Goal: Find specific page/section: Find specific page/section

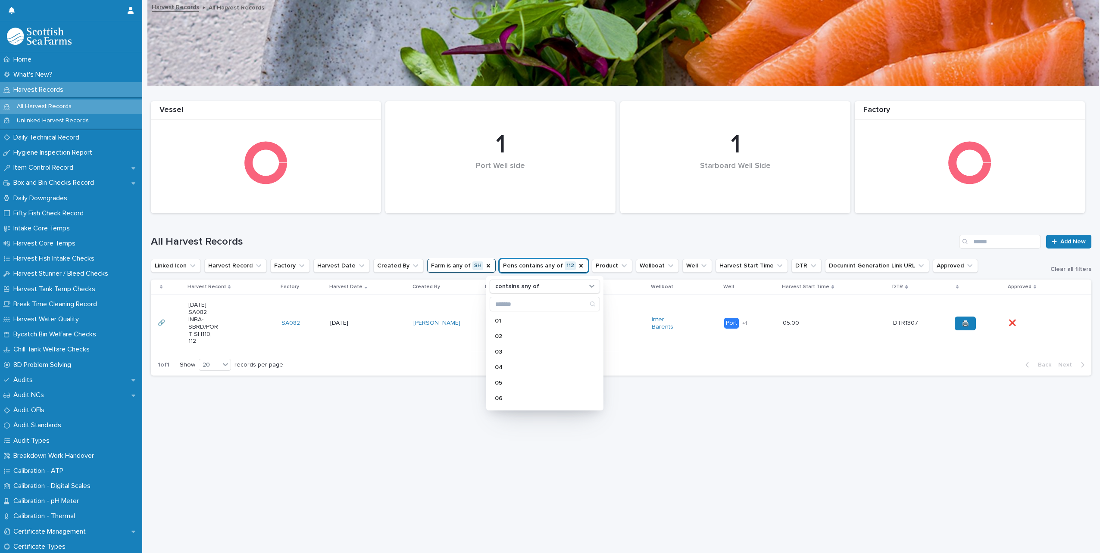
scroll to position [431, 0]
click at [536, 243] on h1 "All Harvest Records" at bounding box center [553, 242] width 804 height 12
click at [485, 263] on icon "Farm" at bounding box center [488, 265] width 7 height 7
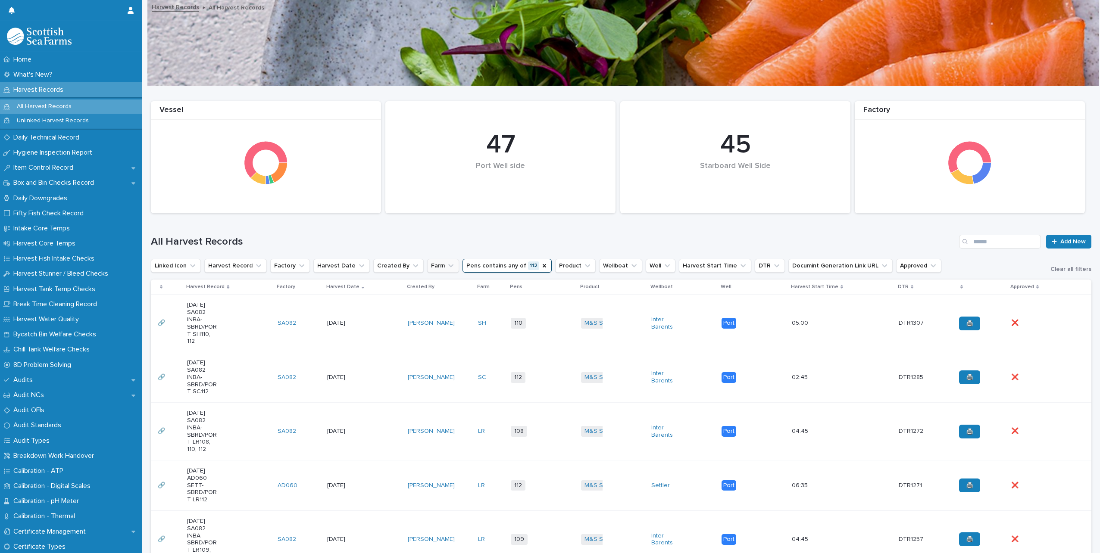
click at [446, 263] on icon "Farm" at bounding box center [450, 266] width 9 height 9
type input "**"
click at [446, 322] on p "SC" at bounding box center [470, 321] width 91 height 6
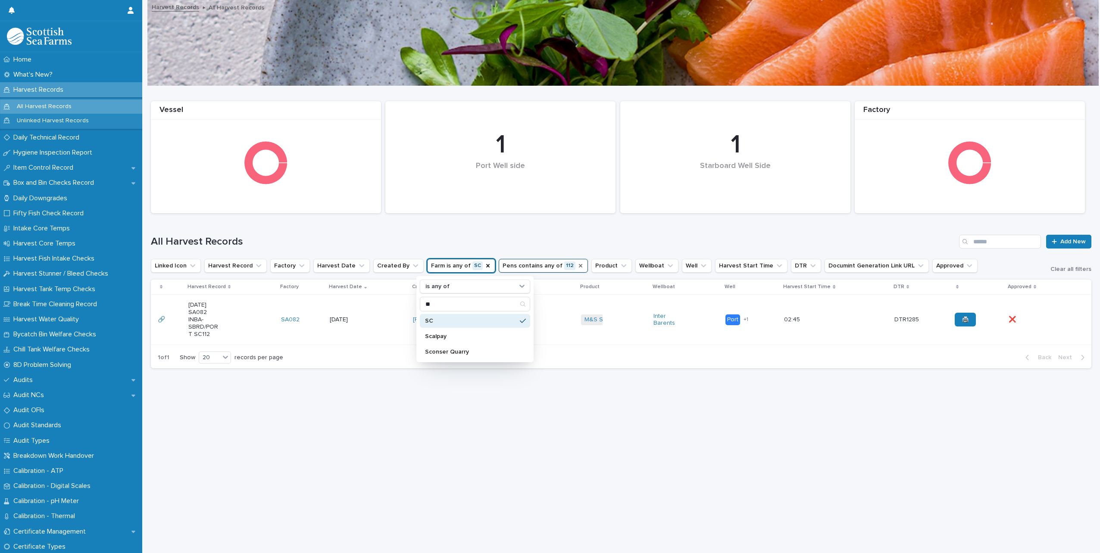
click at [577, 264] on icon "Pens" at bounding box center [580, 265] width 7 height 7
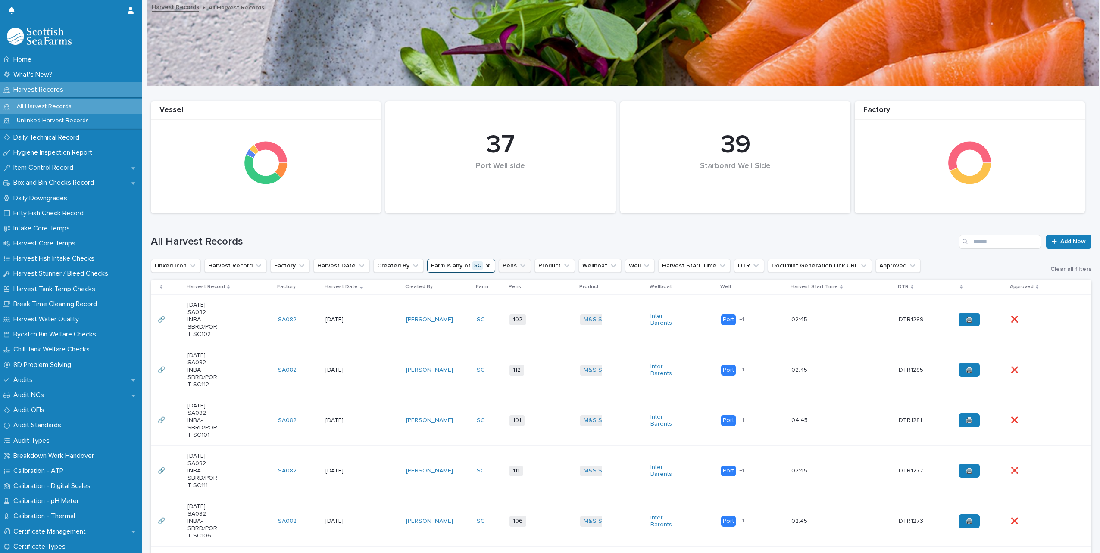
click at [518, 264] on icon "Pens" at bounding box center [522, 266] width 9 height 9
click at [511, 382] on p "110" at bounding box center [540, 383] width 91 height 6
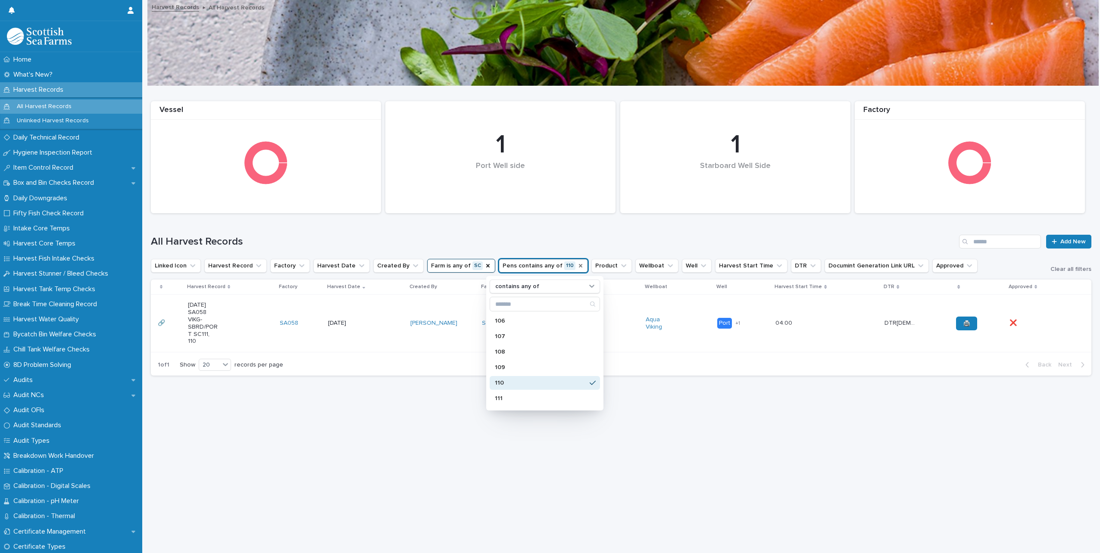
click at [577, 265] on icon "Pens" at bounding box center [580, 265] width 7 height 7
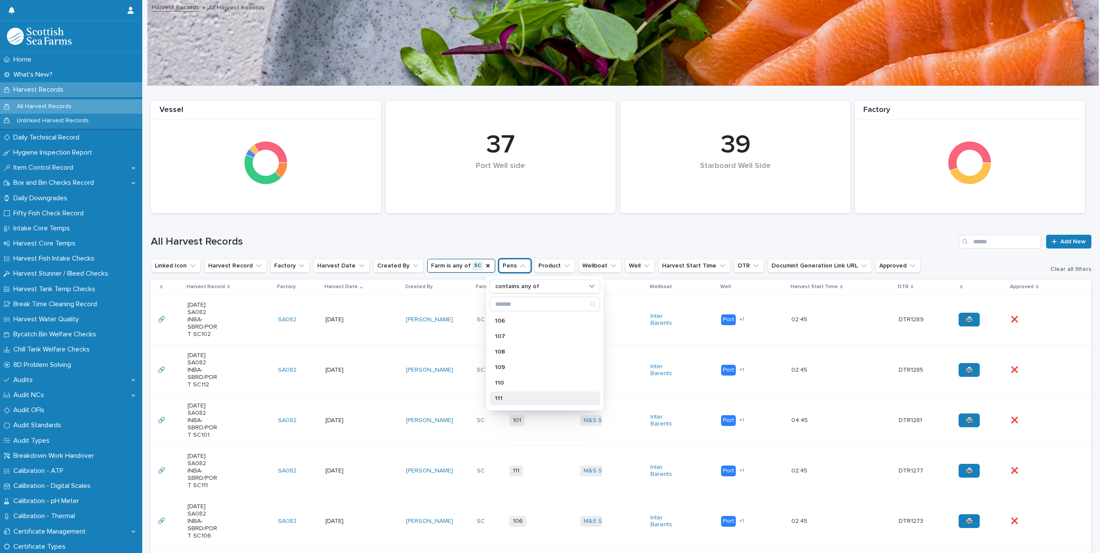
scroll to position [431, 0]
click at [542, 366] on div "112" at bounding box center [545, 371] width 110 height 14
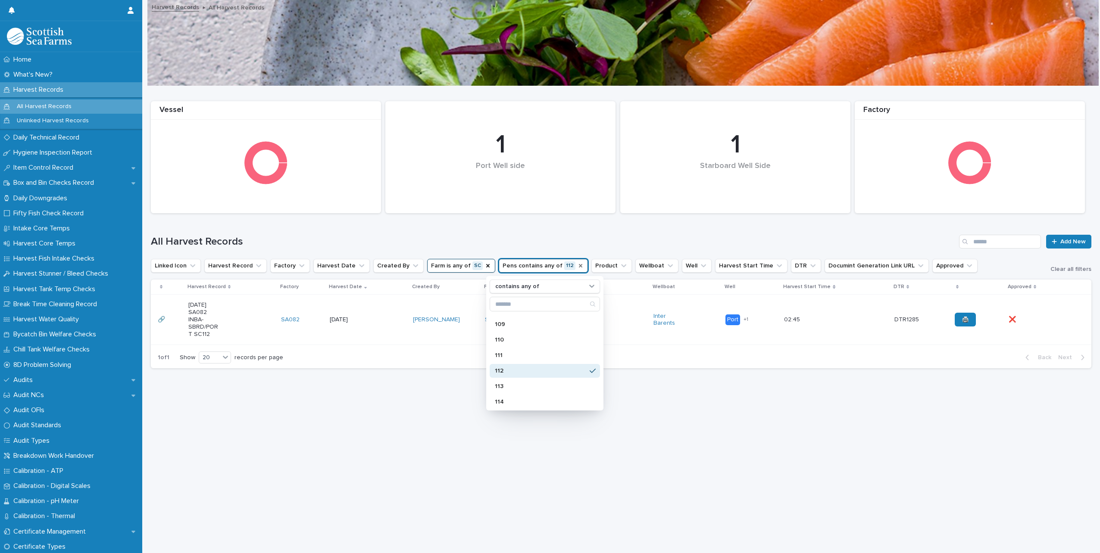
click at [577, 265] on icon "Pens" at bounding box center [580, 265] width 7 height 7
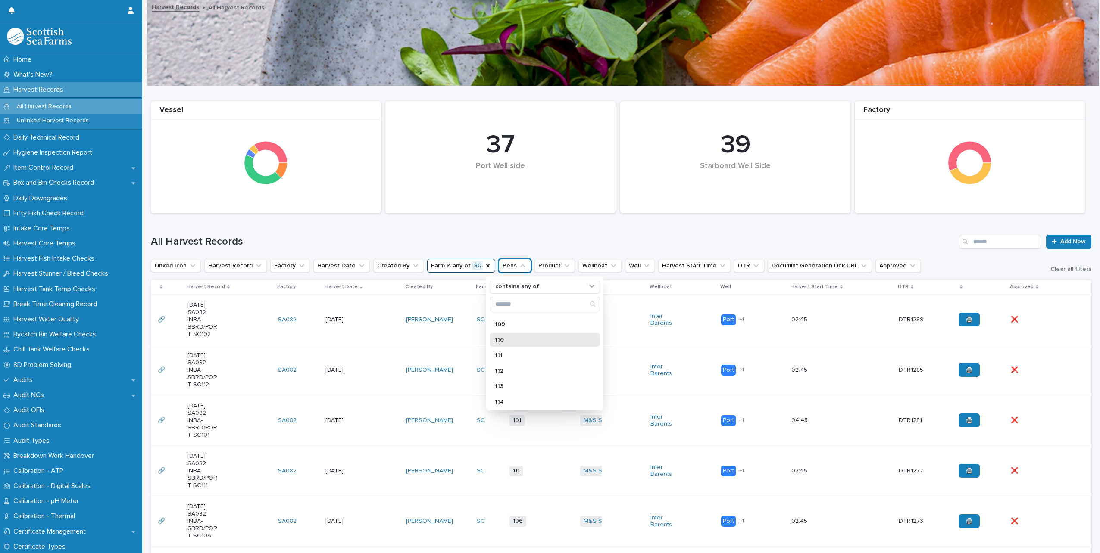
click at [514, 343] on p "110" at bounding box center [540, 340] width 91 height 6
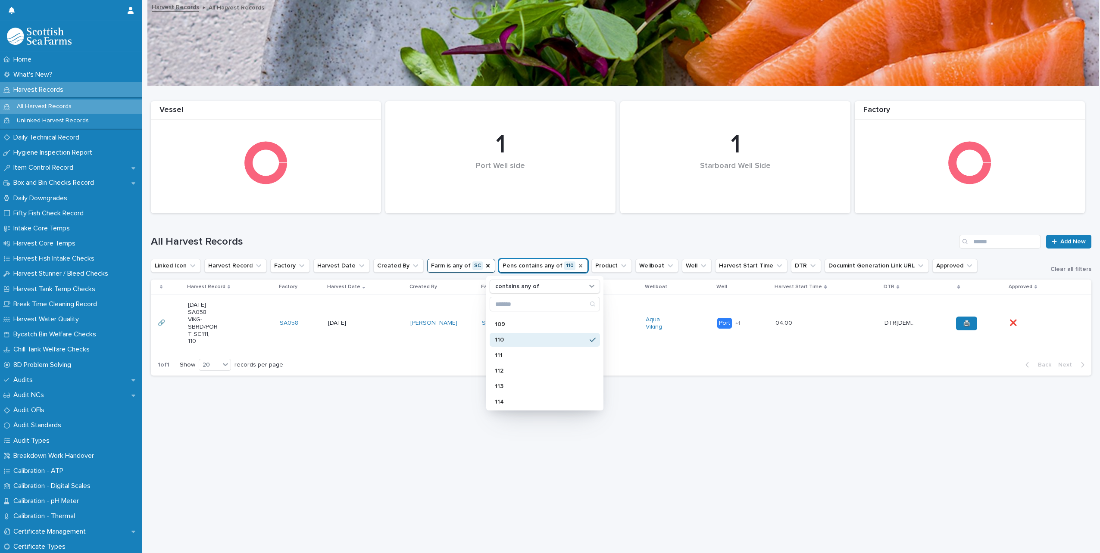
click at [596, 508] on div "Loading... Saving… Loading... Saving… 1 Starboard Well Side Factory Vessel 1 Po…" at bounding box center [621, 309] width 949 height 446
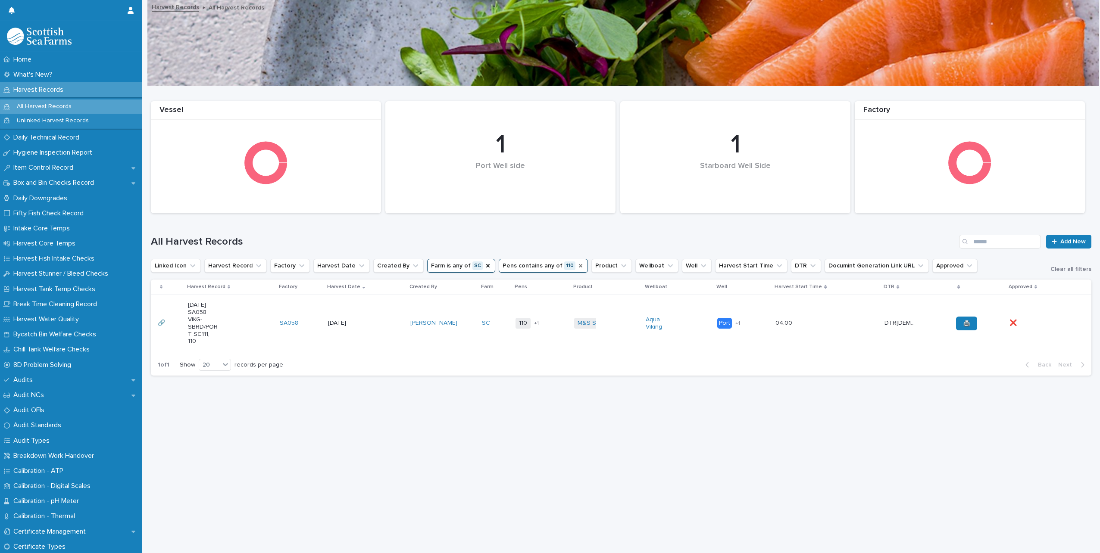
click at [34, 102] on div "All Harvest Records" at bounding box center [71, 107] width 142 height 14
